Goal: Information Seeking & Learning: Find specific fact

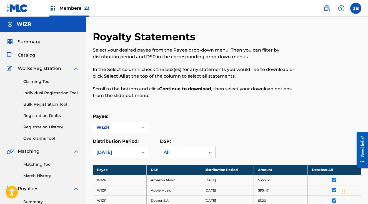
click at [325, 7] on img at bounding box center [327, 8] width 7 height 7
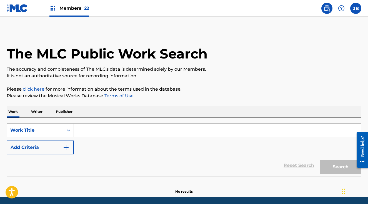
drag, startPoint x: 82, startPoint y: 133, endPoint x: 112, endPoint y: 133, distance: 29.7
click at [83, 133] on input "Search Form" at bounding box center [217, 130] width 287 height 13
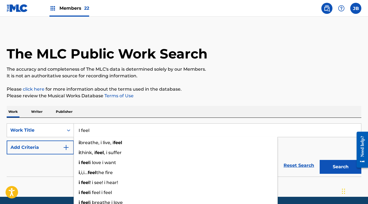
type input "I feel"
click at [33, 170] on div "Reset Search Search" at bounding box center [184, 166] width 355 height 22
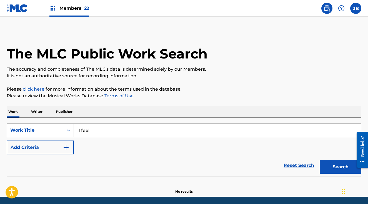
click at [46, 150] on button "Add Criteria" at bounding box center [40, 148] width 67 height 14
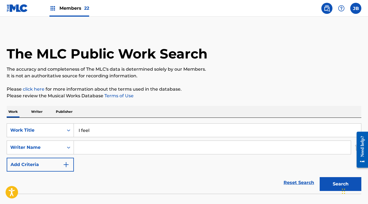
click at [94, 149] on input "Search Form" at bounding box center [212, 147] width 277 height 13
paste input "[PERSON_NAME] [PERSON_NAME], [PERSON_NAME] [PERSON_NAME]"
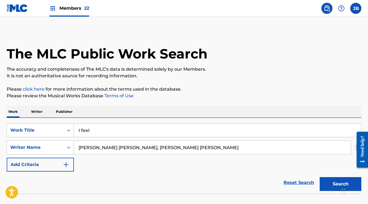
click at [329, 183] on button "Search" at bounding box center [341, 184] width 42 height 14
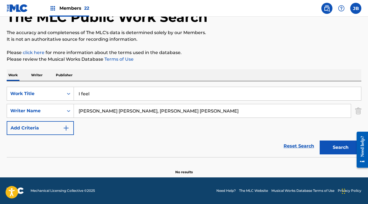
drag, startPoint x: 146, startPoint y: 111, endPoint x: 243, endPoint y: 113, distance: 96.4
click at [243, 113] on input "[PERSON_NAME] [PERSON_NAME], [PERSON_NAME] [PERSON_NAME]" at bounding box center [212, 110] width 277 height 13
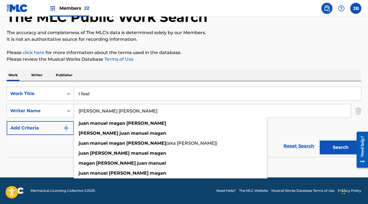
type input "[PERSON_NAME] [PERSON_NAME]"
click at [320, 141] on button "Search" at bounding box center [341, 148] width 42 height 14
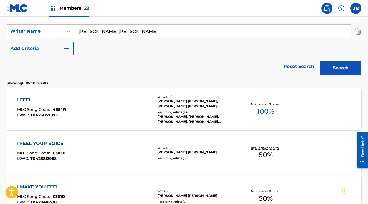
scroll to position [117, 0]
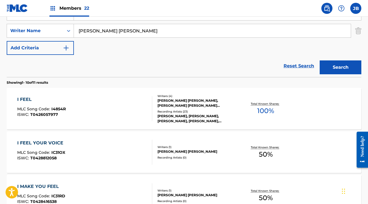
click at [114, 102] on div "I FEEL MLC Song Code : I4854R ISWC : T0426057977" at bounding box center [84, 108] width 135 height 25
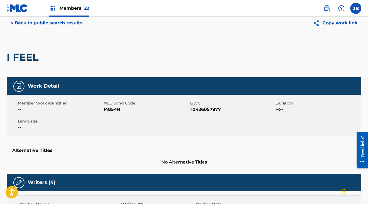
scroll to position [20, 0]
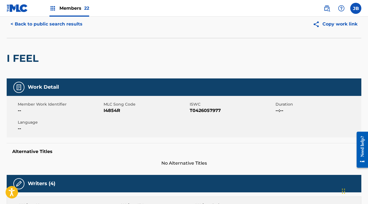
click at [115, 111] on span "I4854R" at bounding box center [146, 110] width 84 height 7
drag, startPoint x: 115, startPoint y: 111, endPoint x: 120, endPoint y: 112, distance: 5.2
click at [115, 111] on span "I4854R" at bounding box center [146, 110] width 84 height 7
copy span "I4854R"
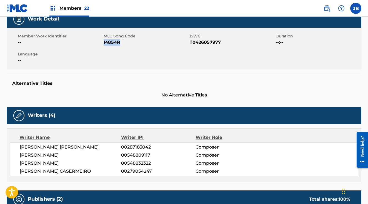
scroll to position [0, 0]
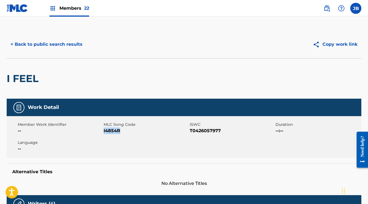
click at [44, 40] on button "< Back to public search results" at bounding box center [47, 44] width 80 height 14
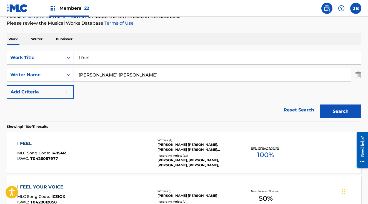
click at [159, 77] on input "[PERSON_NAME] [PERSON_NAME]" at bounding box center [212, 74] width 277 height 13
click at [158, 77] on input "[PERSON_NAME] [PERSON_NAME]" at bounding box center [212, 74] width 277 height 13
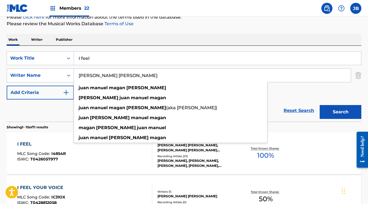
click at [158, 77] on input "[PERSON_NAME] [PERSON_NAME]" at bounding box center [212, 75] width 277 height 13
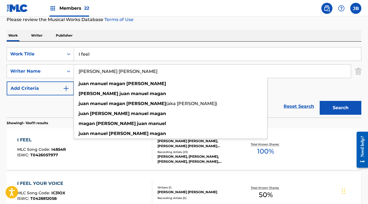
paste input "[PERSON_NAME]"
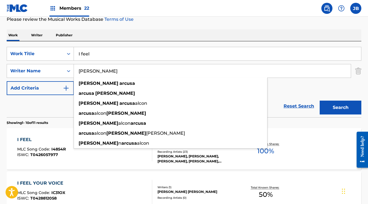
type input "[PERSON_NAME]"
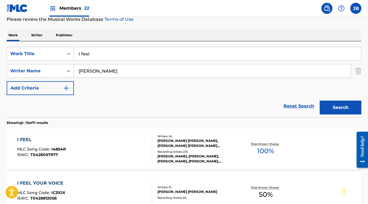
click at [107, 53] on input "I feel" at bounding box center [217, 53] width 287 height 13
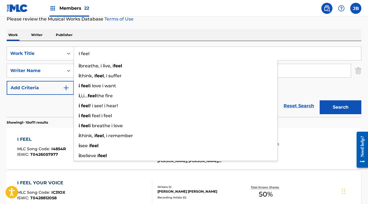
scroll to position [78, 0]
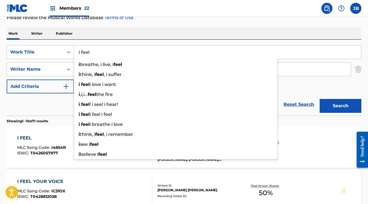
type input "I"
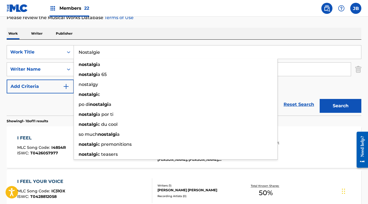
type input "Nostalgie"
click at [320, 99] on button "Search" at bounding box center [341, 106] width 42 height 14
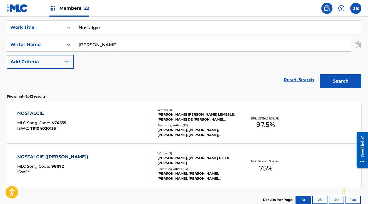
scroll to position [103, 0]
click at [128, 116] on div "NOSTALGIE MLC Song Code : N74555 ISWC : T9104020135" at bounding box center [84, 123] width 135 height 25
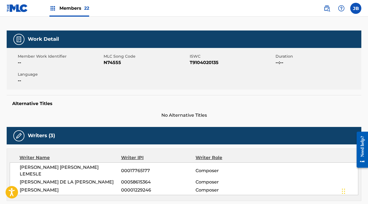
scroll to position [67, 0]
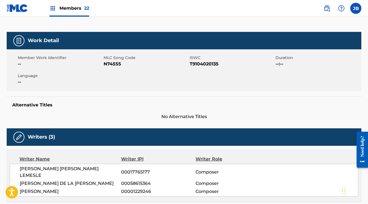
click at [109, 64] on span "N74555" at bounding box center [146, 64] width 84 height 7
copy span "N74555"
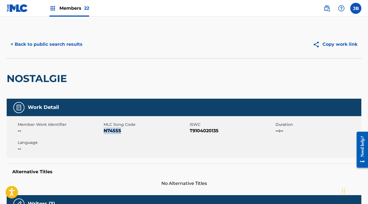
click at [56, 45] on button "< Back to public search results" at bounding box center [47, 44] width 80 height 14
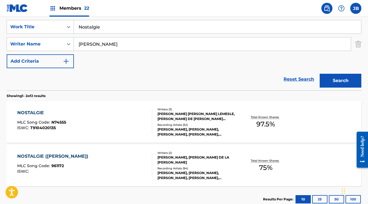
scroll to position [105, 0]
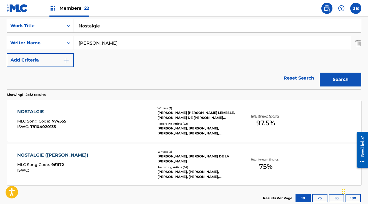
click at [119, 41] on input "[PERSON_NAME]" at bounding box center [212, 42] width 277 height 13
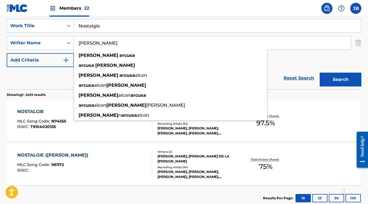
click at [118, 41] on input "[PERSON_NAME]" at bounding box center [212, 42] width 277 height 13
paste input "[PERSON_NAME]"
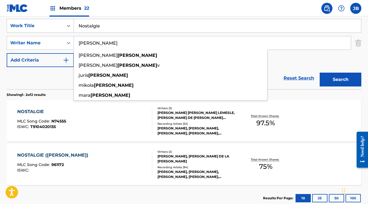
type input "[PERSON_NAME]"
click at [114, 26] on input "Nostalgie" at bounding box center [217, 25] width 287 height 13
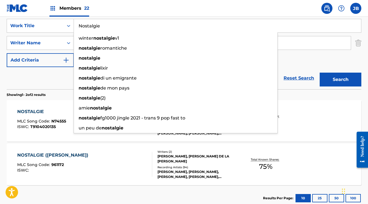
click at [114, 26] on input "Nostalgie" at bounding box center [217, 25] width 287 height 13
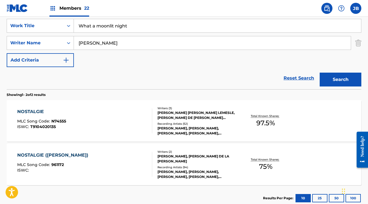
type input "What a moonlit night"
click at [320, 73] on button "Search" at bounding box center [341, 80] width 42 height 14
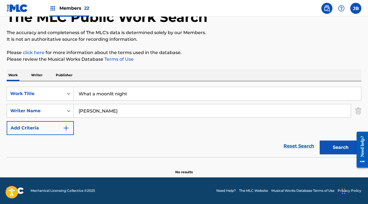
click at [334, 148] on button "Search" at bounding box center [341, 148] width 42 height 14
click at [112, 107] on input "[PERSON_NAME]" at bounding box center [212, 110] width 277 height 13
drag, startPoint x: 129, startPoint y: 94, endPoint x: 77, endPoint y: 93, distance: 51.9
click at [78, 93] on input "What a moonlit night" at bounding box center [217, 93] width 287 height 13
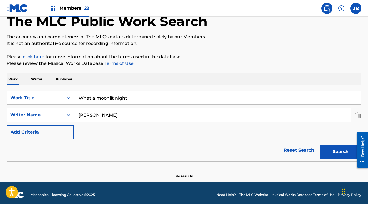
click at [104, 116] on input "[PERSON_NAME]" at bounding box center [212, 115] width 277 height 13
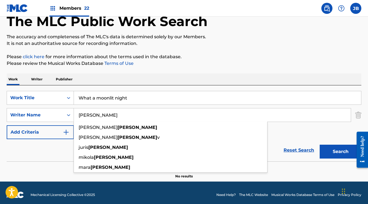
click at [104, 116] on input "[PERSON_NAME]" at bounding box center [212, 115] width 277 height 13
click at [361, 117] on img "Search Form" at bounding box center [358, 115] width 6 height 14
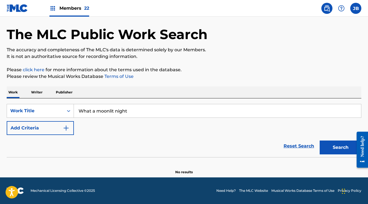
scroll to position [19, 0]
click at [342, 144] on button "Search" at bounding box center [341, 148] width 42 height 14
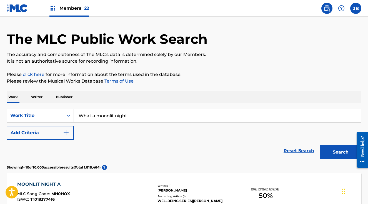
scroll to position [15, 0]
